Goal: Connect with others: Connect with others

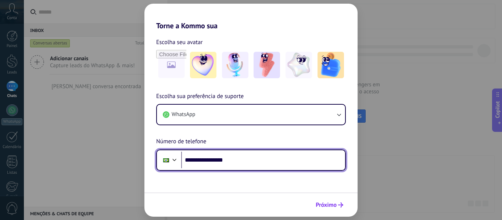
type input "**********"
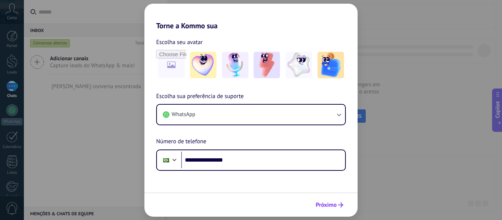
click at [335, 203] on span "Próximo" at bounding box center [325, 204] width 21 height 5
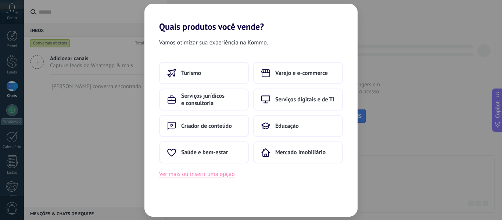
click at [216, 178] on button "Ver mais ou inserir uma opção" at bounding box center [197, 174] width 76 height 10
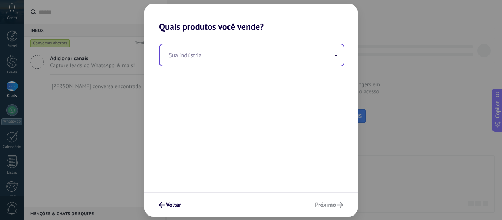
click at [207, 58] on input "text" at bounding box center [252, 54] width 184 height 21
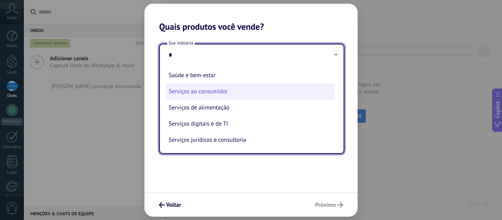
scroll to position [1, 0]
click at [232, 92] on li "Serviços ao consumidor" at bounding box center [250, 91] width 169 height 16
type input "**********"
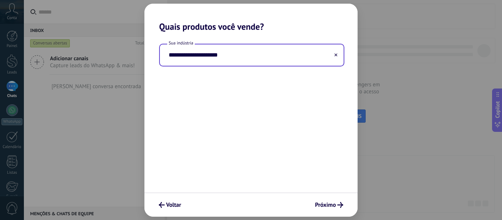
click at [336, 55] on icon at bounding box center [335, 54] width 3 height 3
click at [265, 55] on input "text" at bounding box center [252, 54] width 184 height 21
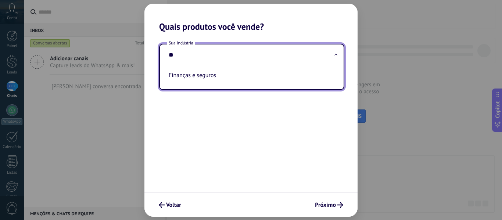
drag, startPoint x: 195, startPoint y: 77, endPoint x: 269, endPoint y: 82, distance: 74.7
click at [198, 76] on li "Finanças e seguros" at bounding box center [250, 75] width 169 height 16
type input "**********"
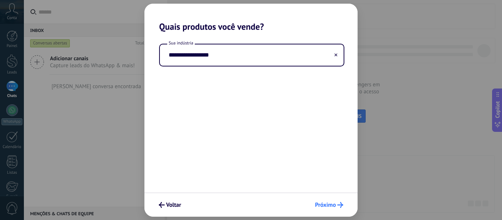
click at [331, 207] on span "Próximo" at bounding box center [325, 204] width 21 height 5
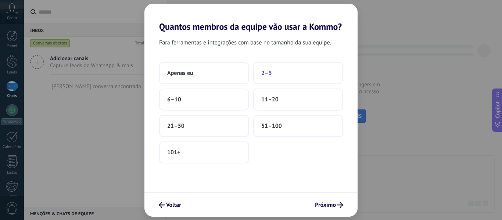
click at [284, 76] on button "2–5" at bounding box center [298, 73] width 90 height 22
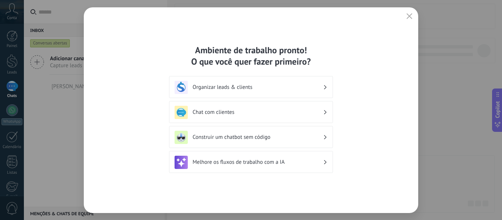
click at [245, 115] on h3 "Chat com clientes" at bounding box center [257, 112] width 130 height 7
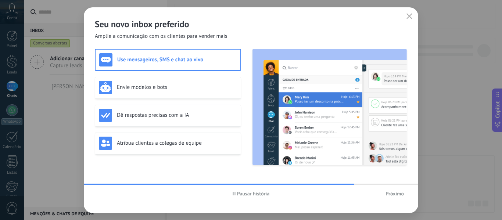
click at [188, 61] on h3 "Use mensageiros, SMS e chat ao vivo" at bounding box center [176, 59] width 119 height 7
click at [256, 195] on span "Pausar história" at bounding box center [253, 193] width 33 height 5
click at [409, 16] on use "button" at bounding box center [409, 16] width 6 height 6
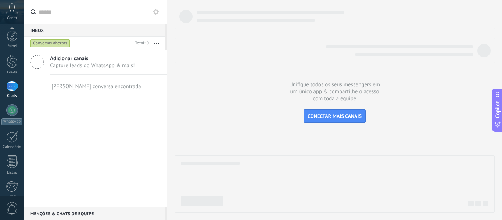
scroll to position [86, 0]
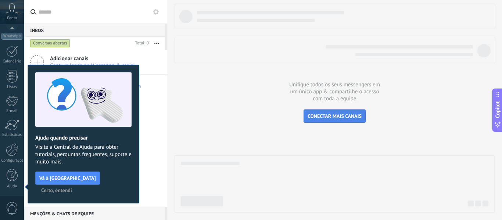
click at [358, 117] on span "CONECTAR MAIS CANAIS" at bounding box center [334, 116] width 54 height 7
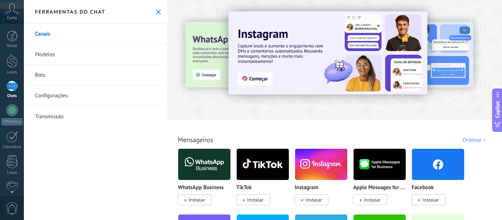
click at [206, 56] on div at bounding box center [154, 59] width 161 height 66
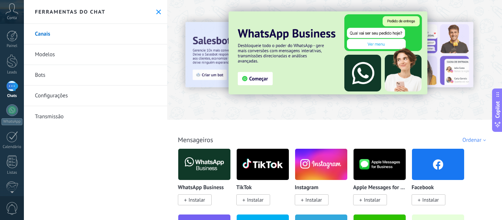
click at [263, 78] on img at bounding box center [327, 52] width 199 height 83
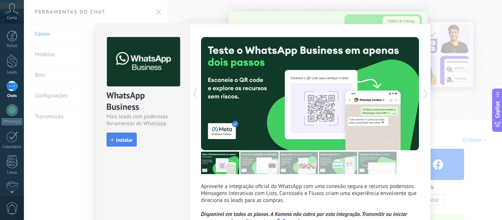
click at [126, 139] on span "Instalar" at bounding box center [124, 139] width 17 height 5
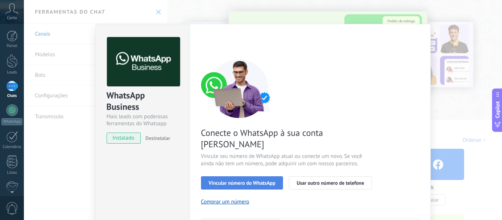
click at [248, 180] on span "Vincular número do WhatsApp" at bounding box center [242, 182] width 67 height 5
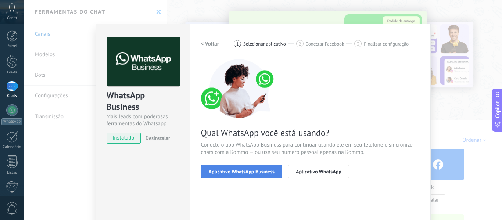
click at [265, 170] on span "Aplicativo WhatsApp Business" at bounding box center [242, 171] width 66 height 5
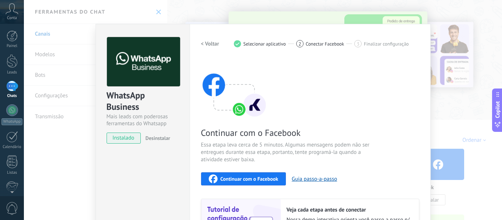
click at [256, 176] on span "Continuar com o Facebook" at bounding box center [249, 178] width 58 height 5
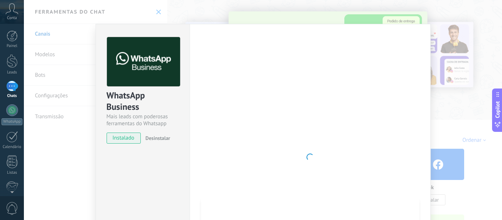
click at [442, 94] on div "WhatsApp Business Mais leads com poderosas ferramentas do Whatsapp instalado De…" at bounding box center [263, 110] width 478 height 220
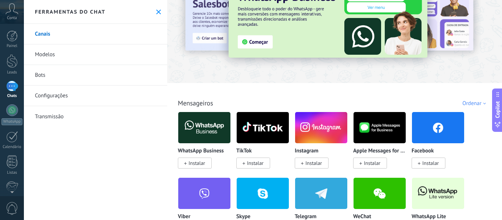
scroll to position [73, 0]
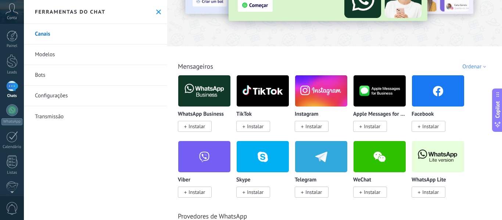
click at [432, 194] on span "Instalar" at bounding box center [430, 192] width 17 height 7
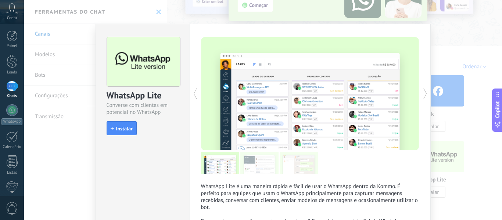
click at [126, 130] on span "Instalar" at bounding box center [124, 128] width 17 height 5
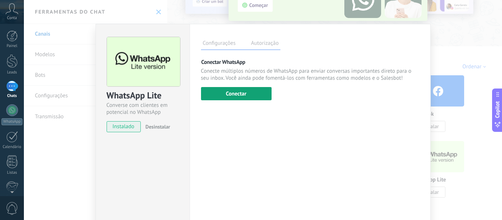
click at [233, 97] on button "Conectar" at bounding box center [236, 93] width 71 height 13
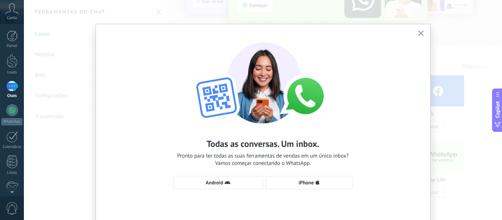
scroll to position [33, 0]
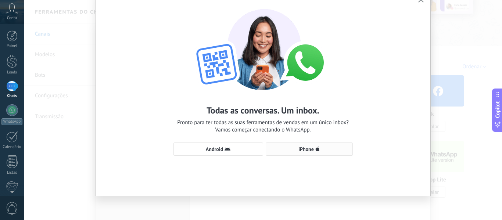
click at [311, 151] on span "iPhone" at bounding box center [305, 149] width 15 height 5
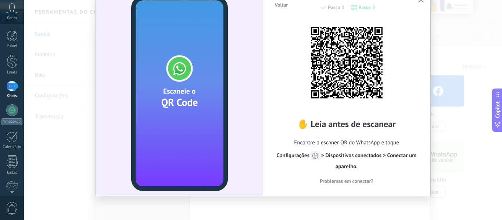
click at [393, 157] on span "Configurações > Dispositivos conectados > Conectar um aparelho." at bounding box center [346, 161] width 140 height 18
click at [347, 181] on span "Problemas em conectar?" at bounding box center [346, 180] width 54 height 5
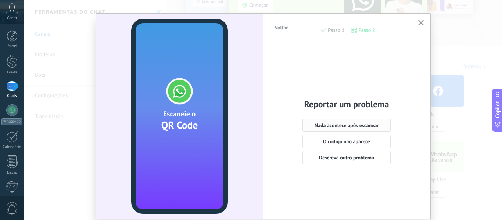
scroll to position [0, 0]
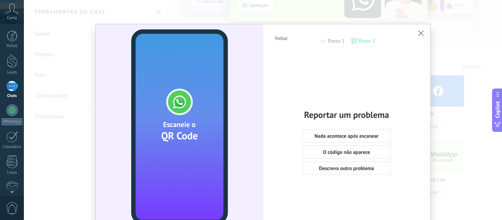
click at [420, 35] on icon "button" at bounding box center [421, 33] width 6 height 6
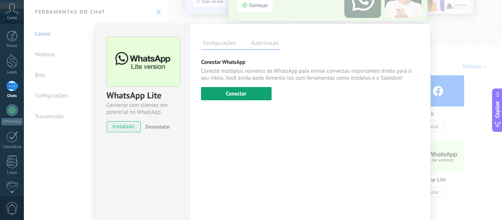
click at [243, 95] on button "Conectar" at bounding box center [236, 93] width 71 height 13
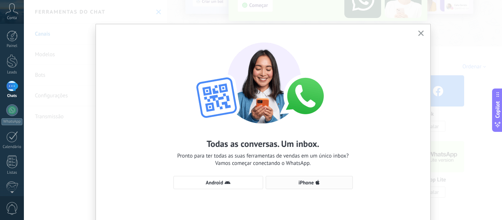
click at [309, 184] on span "iPhone" at bounding box center [305, 182] width 15 height 5
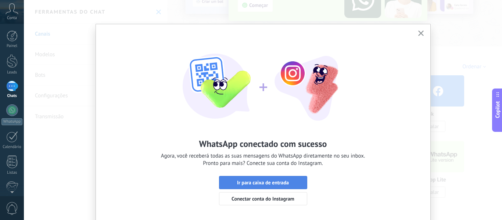
click at [276, 184] on span "Ir para caixa de entrada" at bounding box center [263, 182] width 52 height 5
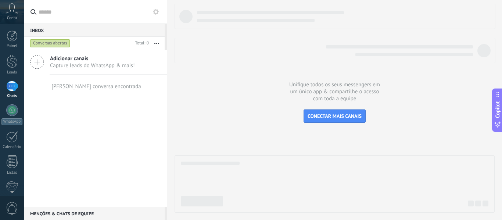
click at [14, 87] on div at bounding box center [12, 86] width 12 height 11
click at [11, 113] on div at bounding box center [12, 110] width 12 height 12
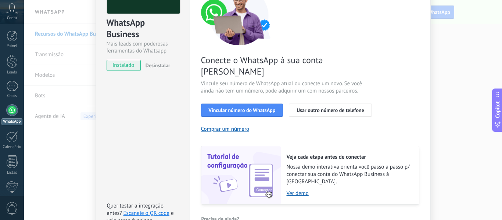
scroll to position [73, 0]
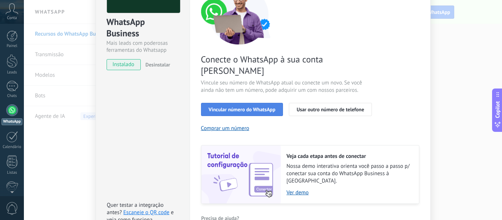
click at [253, 107] on span "Vincular número do WhatsApp" at bounding box center [242, 109] width 67 height 5
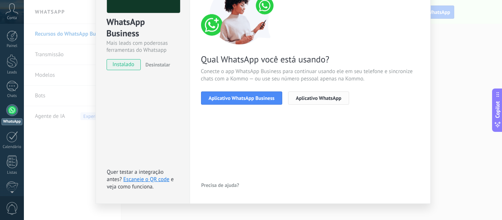
click at [306, 98] on span "Aplicativo WhatsApp" at bounding box center [319, 97] width 46 height 5
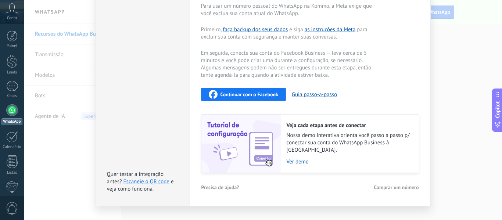
scroll to position [168, 0]
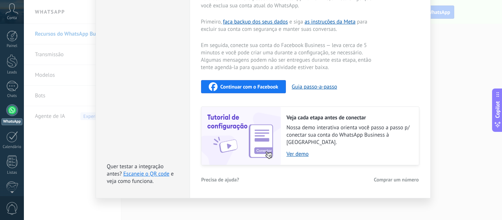
click at [254, 86] on span "Continuar com o Facebook" at bounding box center [249, 86] width 58 height 5
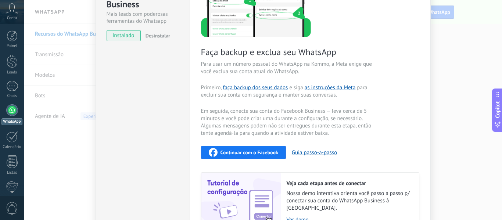
scroll to position [0, 0]
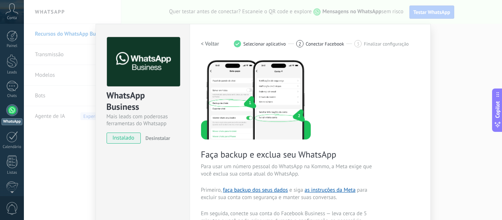
click at [460, 39] on div "WhatsApp Business Mais leads com poderosas ferramentas do Whatsapp instalado De…" at bounding box center [263, 110] width 478 height 220
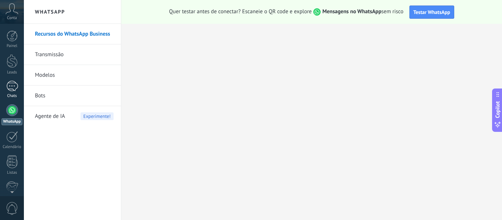
click at [12, 90] on div at bounding box center [12, 86] width 12 height 11
